Goal: Task Accomplishment & Management: Manage account settings

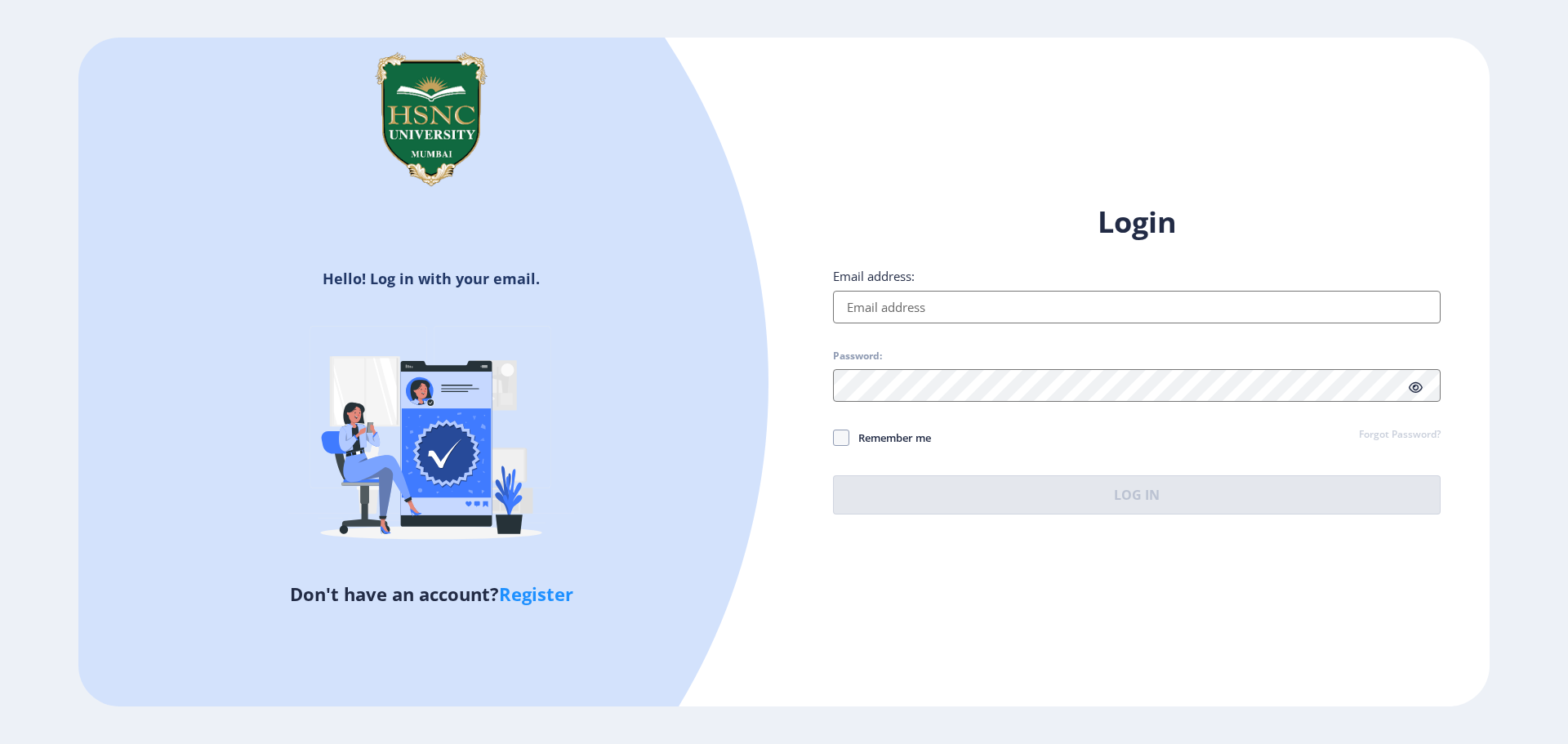
click at [944, 304] on input "Email address:" at bounding box center [1137, 308] width 608 height 33
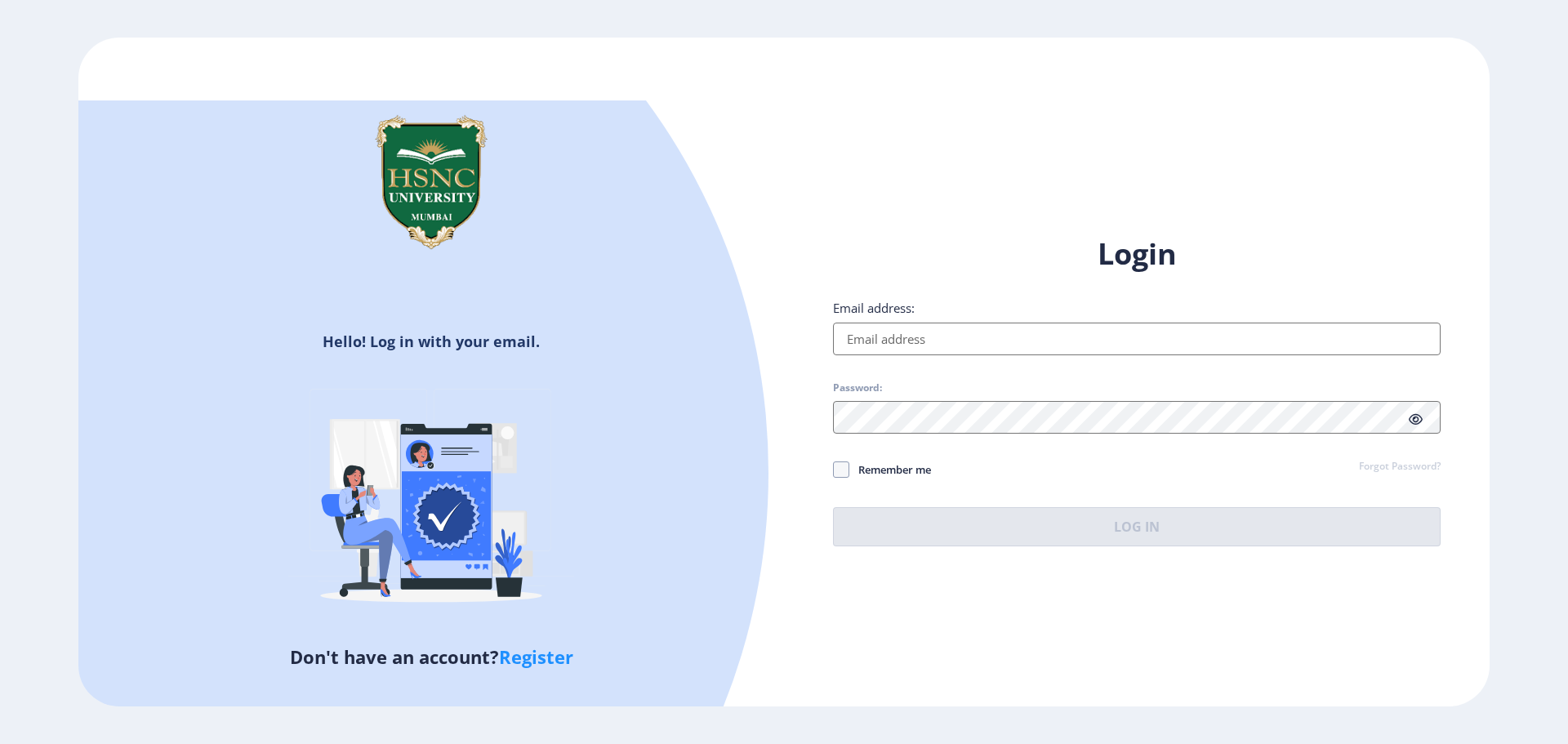
type input "[EMAIL_ADDRESS][DOMAIN_NAME]"
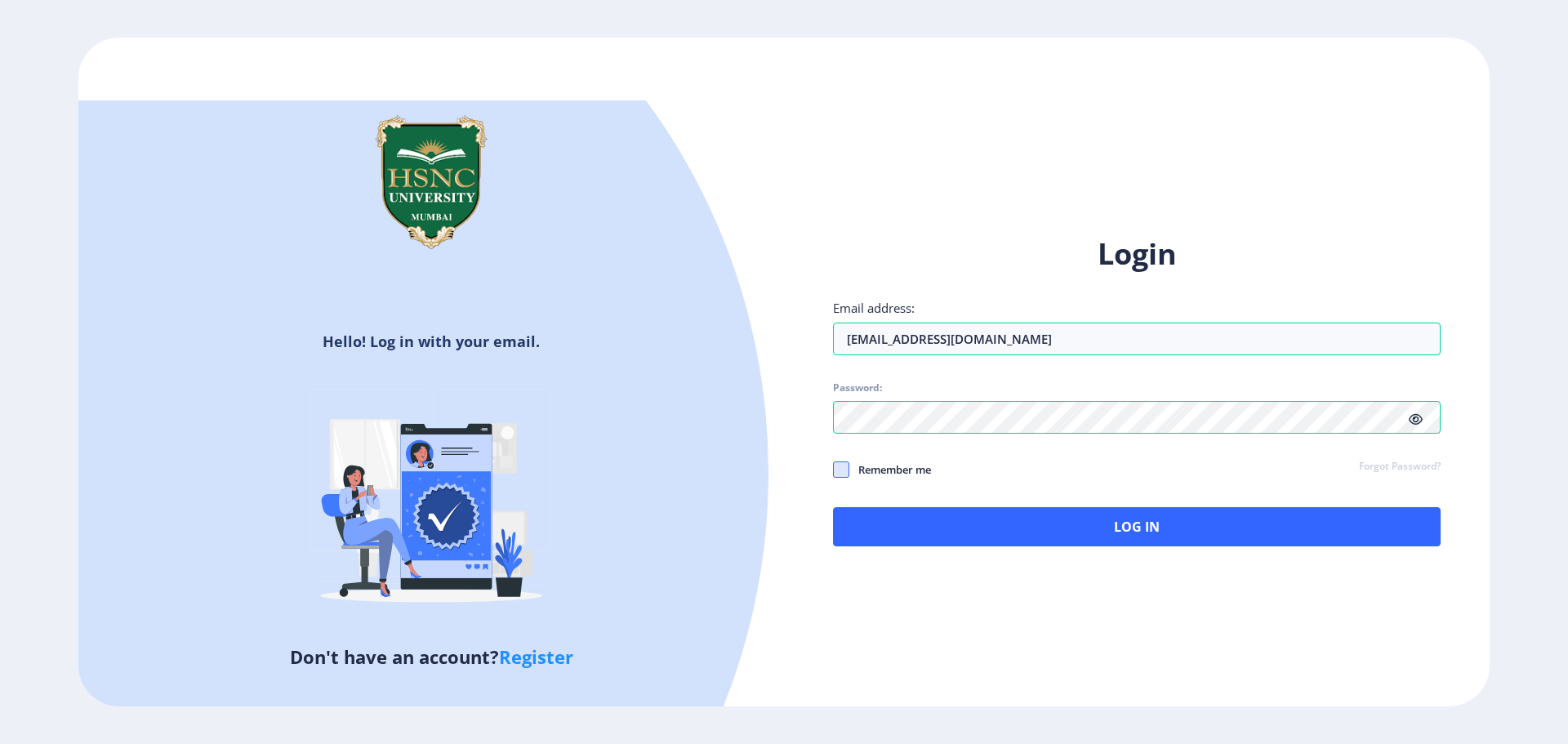
click at [840, 463] on span at bounding box center [841, 470] width 16 height 16
click at [834, 470] on input "Remember me" at bounding box center [833, 470] width 1 height 1
checkbox input "true"
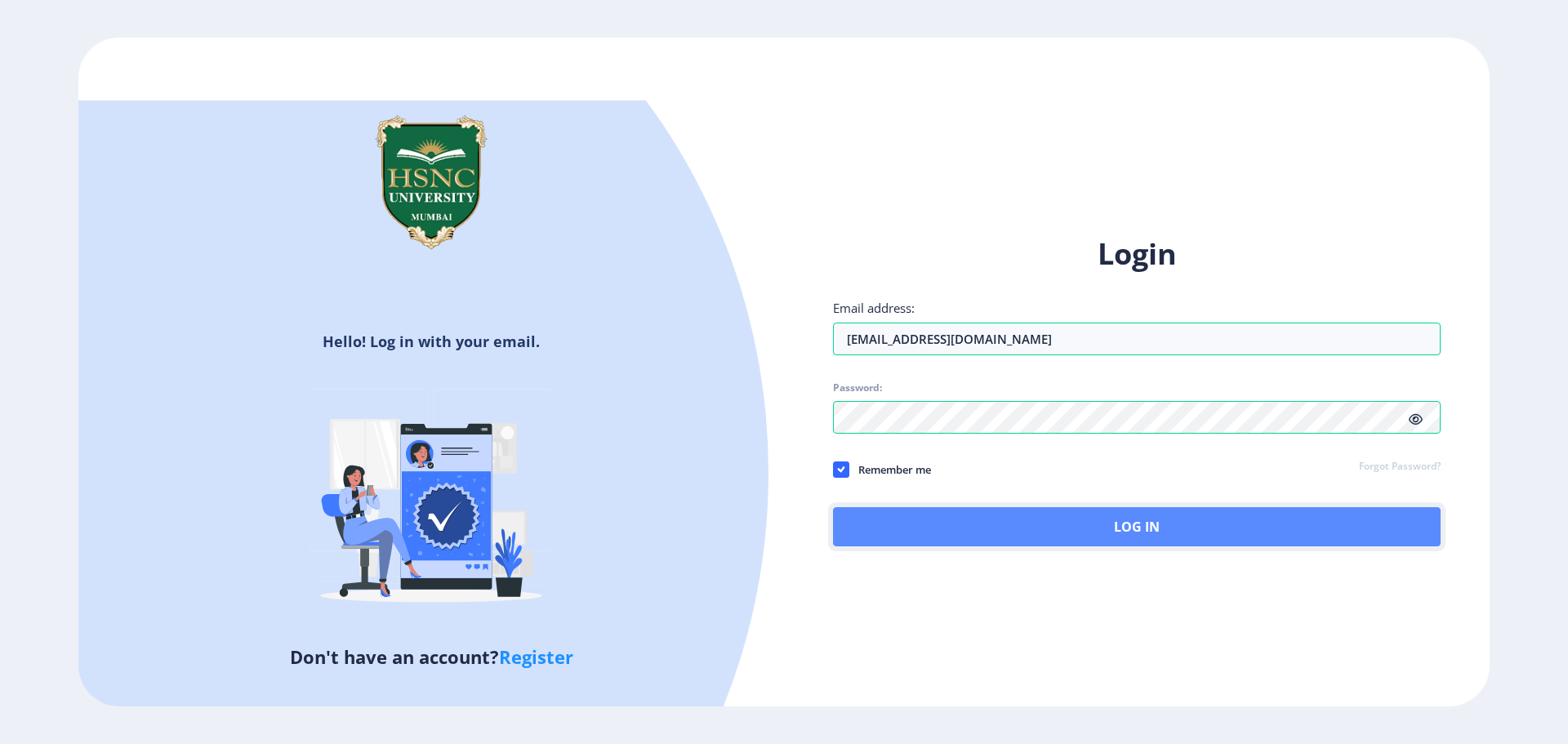
click at [883, 519] on button "Log In" at bounding box center [1137, 527] width 608 height 39
